Goal: Navigation & Orientation: Find specific page/section

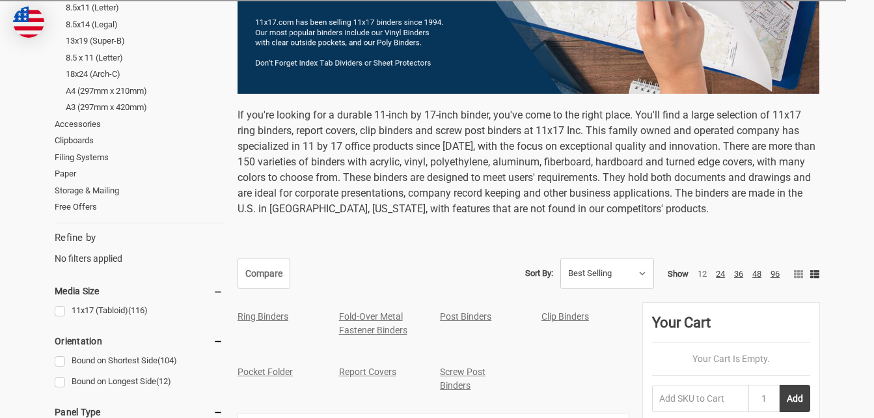
scroll to position [364, 0]
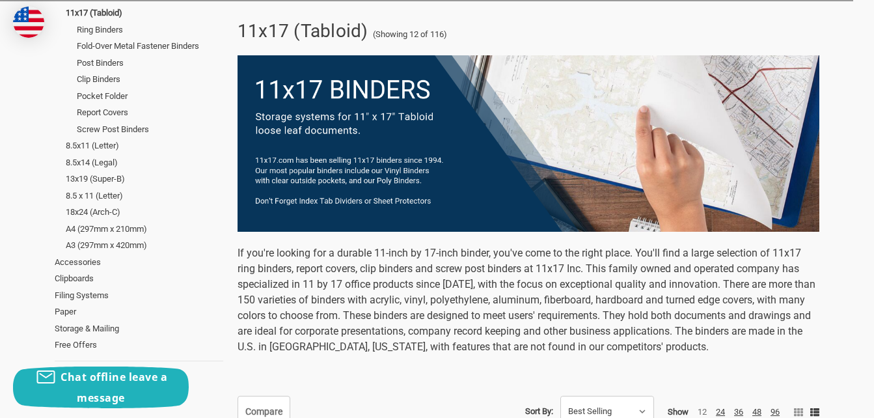
scroll to position [221, 0]
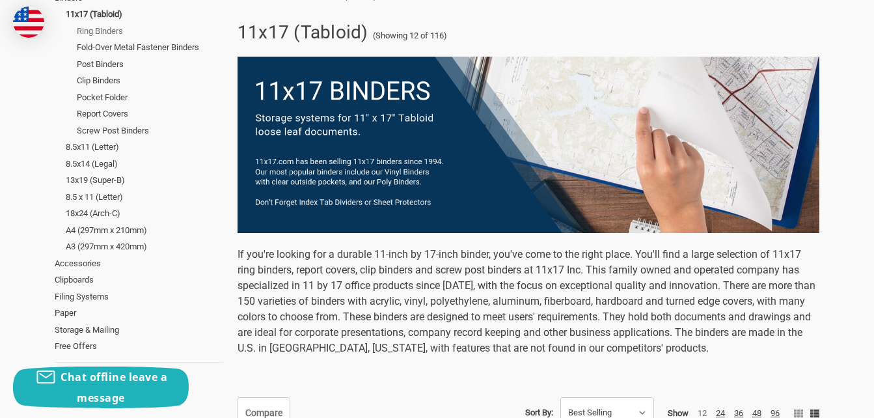
click at [105, 27] on link "Ring Binders" at bounding box center [150, 31] width 146 height 17
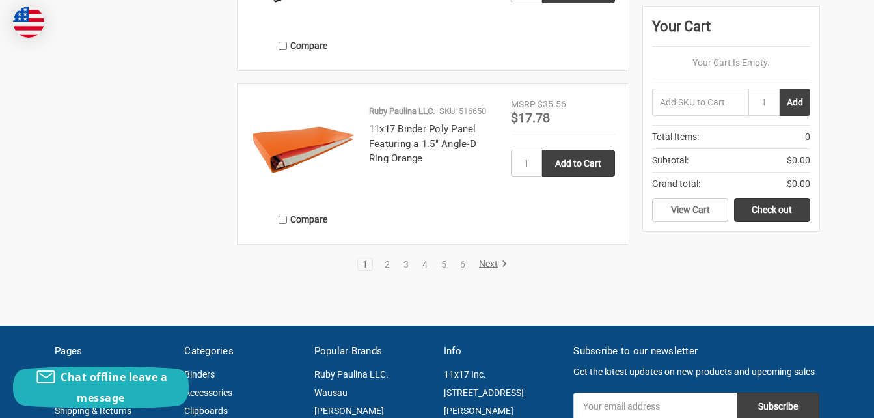
scroll to position [2158, 0]
